Goal: Task Accomplishment & Management: Use online tool/utility

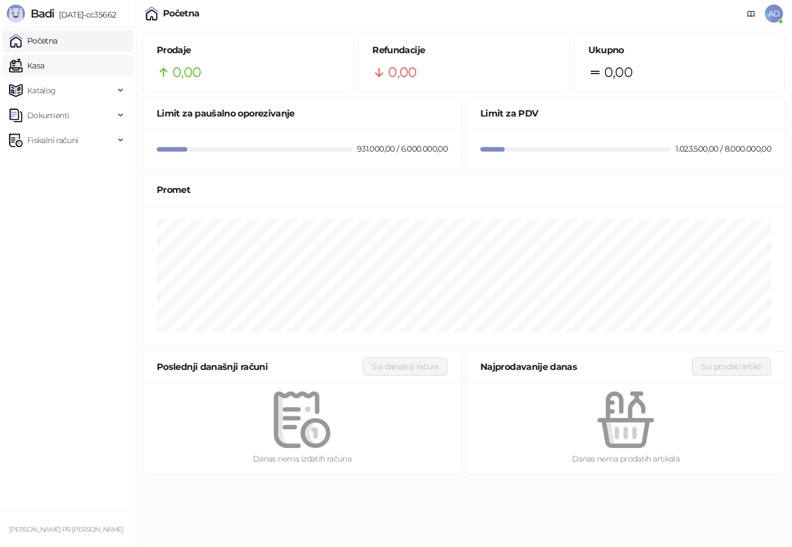
click at [44, 69] on link "Kasa" at bounding box center [26, 65] width 35 height 23
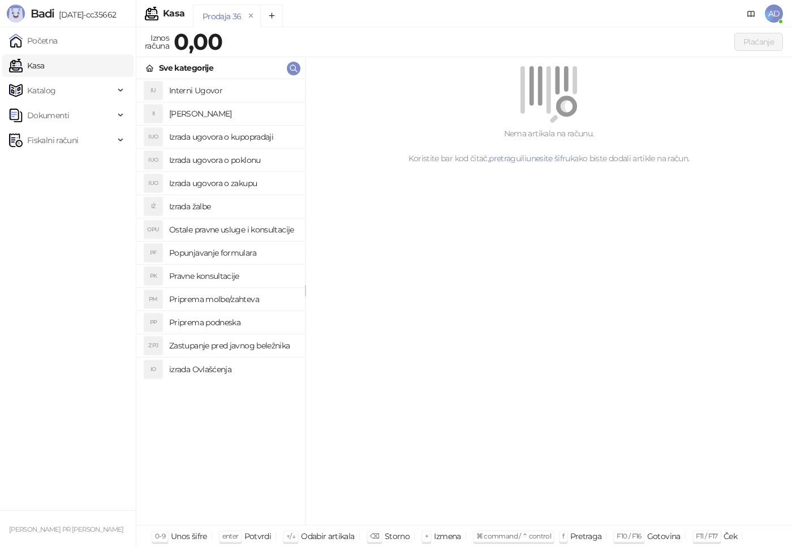
click at [211, 93] on h4 "Interni Ugovor" at bounding box center [232, 90] width 127 height 18
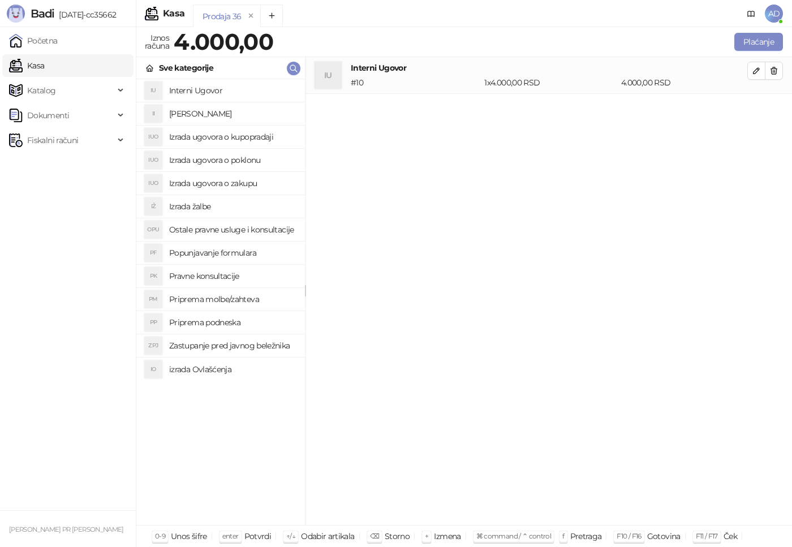
click at [201, 368] on h4 "izrada Ovlašćenja" at bounding box center [232, 369] width 127 height 18
click at [211, 371] on h4 "izrada Ovlašćenja" at bounding box center [232, 369] width 127 height 18
click at [212, 372] on h4 "izrada Ovlašćenja" at bounding box center [232, 369] width 127 height 18
click at [205, 321] on h4 "Priprema podneska" at bounding box center [232, 323] width 127 height 18
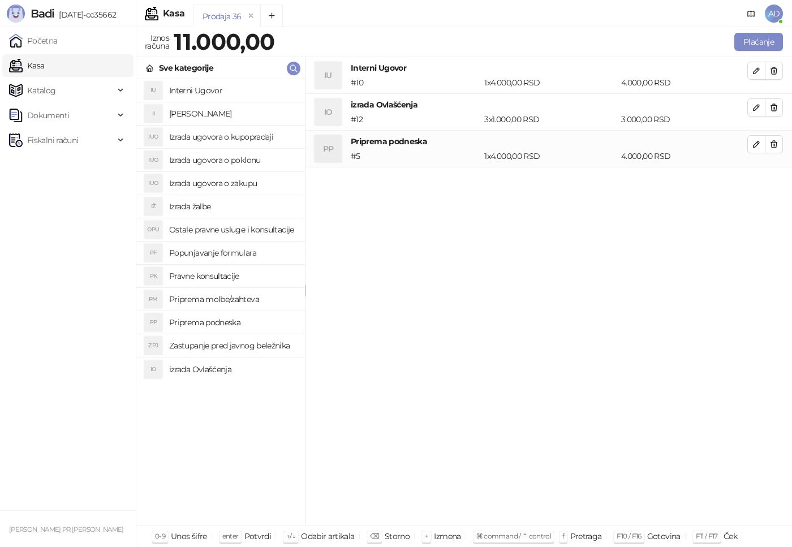
click at [231, 274] on h4 "Pravne konsultacije" at bounding box center [232, 276] width 127 height 18
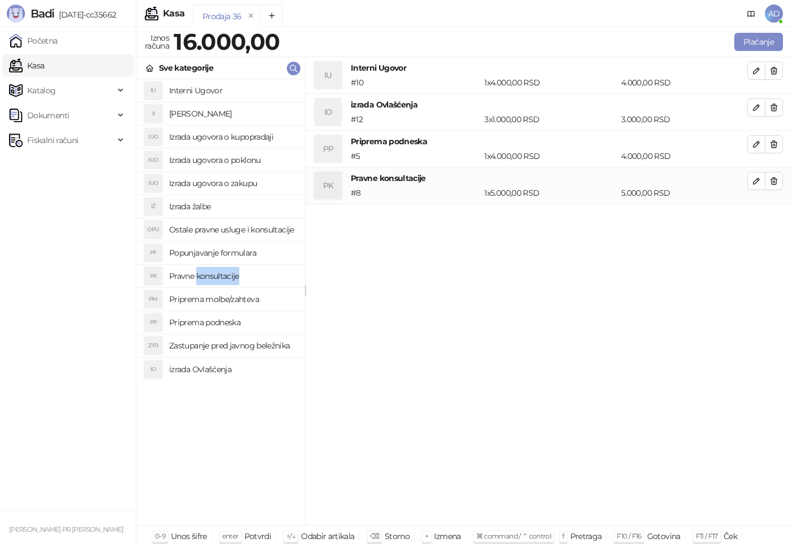
click at [231, 275] on h4 "Pravne konsultacije" at bounding box center [232, 276] width 127 height 18
click at [230, 251] on h4 "Popunjavanje formulara" at bounding box center [232, 253] width 127 height 18
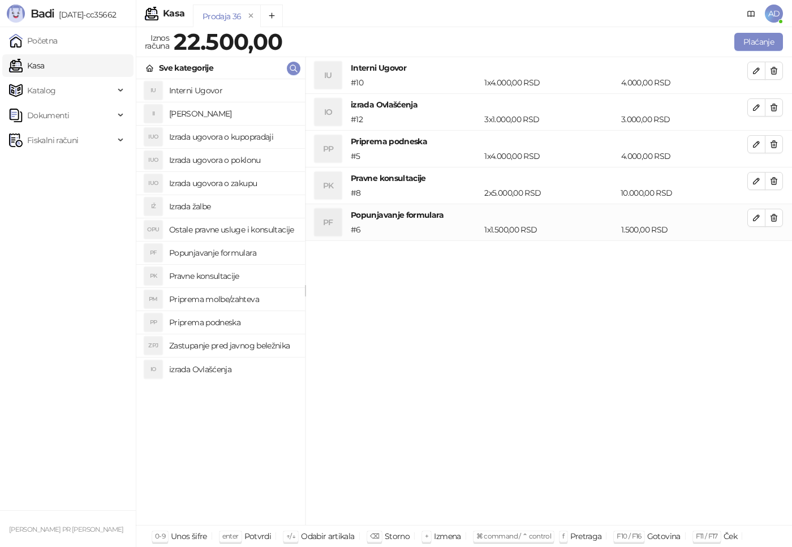
click at [385, 317] on div "IU Interni Ugovor # 10 1 x 4.000,00 RSD 4.000,00 RSD IO izrada Ovlašćenja # 12 …" at bounding box center [549, 291] width 487 height 469
click at [214, 255] on h4 "Popunjavanje formulara" at bounding box center [232, 253] width 127 height 18
click at [746, 41] on button "Plaćanje" at bounding box center [759, 42] width 49 height 18
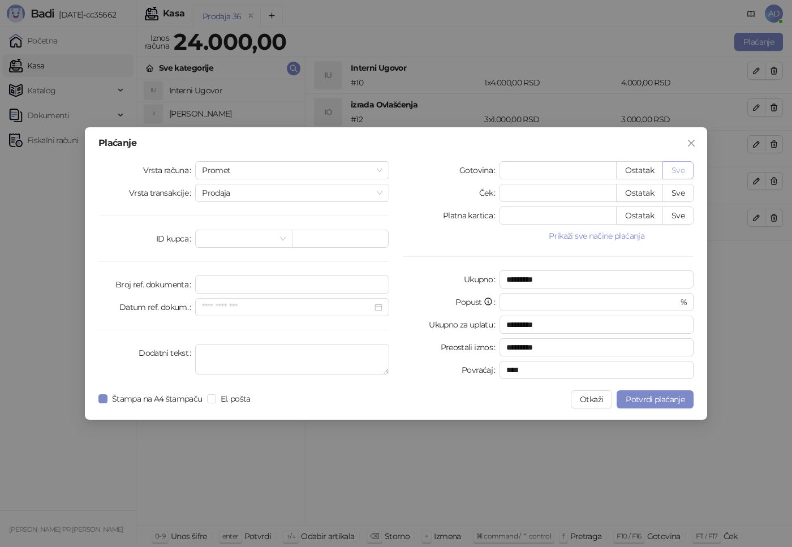
click at [686, 175] on button "Sve" at bounding box center [678, 170] width 31 height 18
type input "*****"
type input "****"
click at [660, 406] on button "Potvrdi plaćanje" at bounding box center [655, 399] width 77 height 18
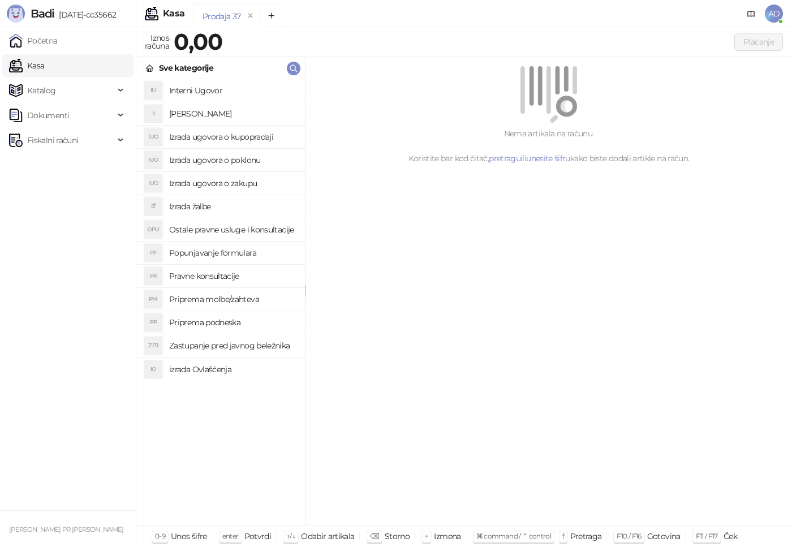
click at [205, 415] on div "IU Interni Ugovor II Izrada Izjave IUO Izrada ugovora o kupopradaji IUO Izrada …" at bounding box center [220, 302] width 169 height 446
